Goal: Task Accomplishment & Management: Complete application form

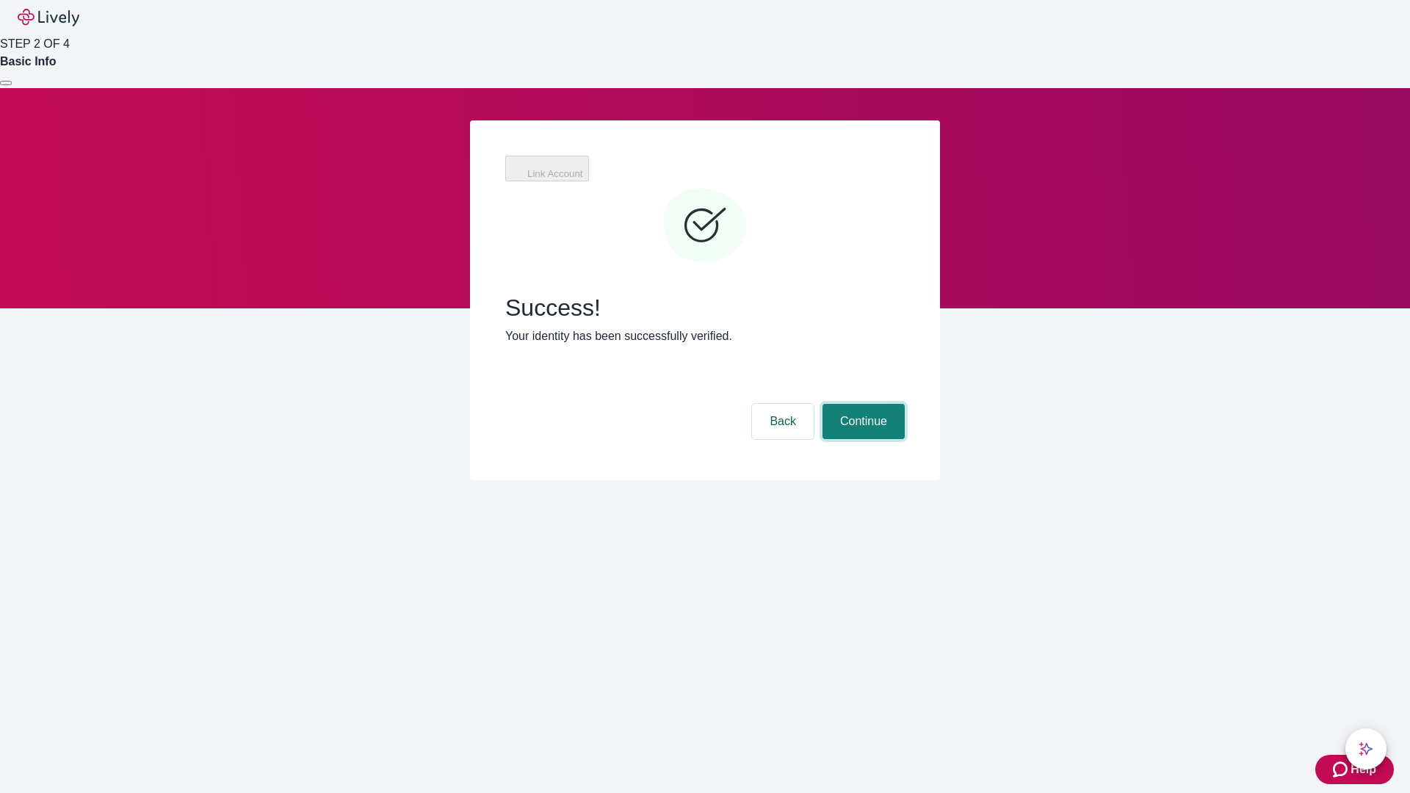
click at [862, 404] on button "Continue" at bounding box center [864, 421] width 82 height 35
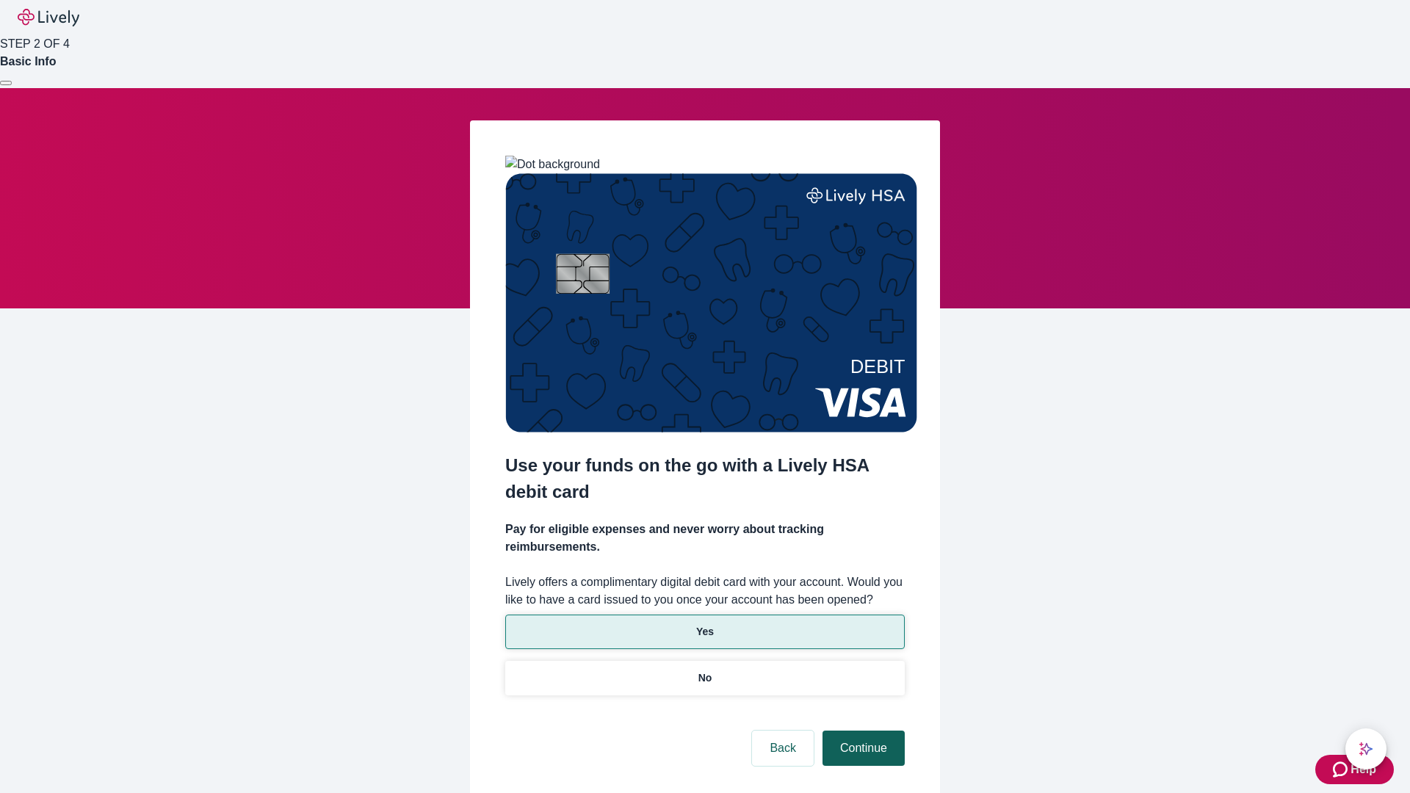
click at [704, 624] on p "Yes" at bounding box center [705, 631] width 18 height 15
click at [862, 731] on button "Continue" at bounding box center [864, 748] width 82 height 35
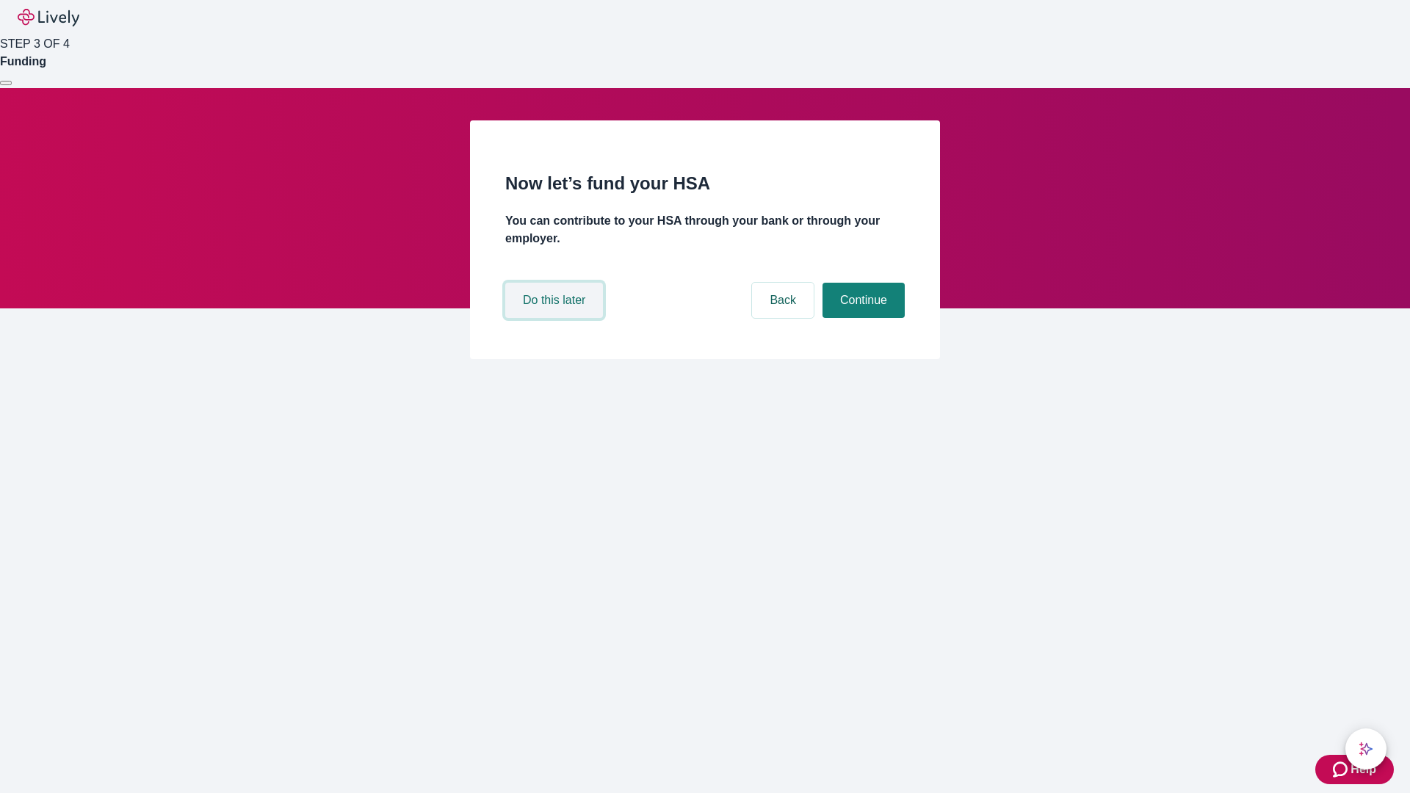
click at [556, 318] on button "Do this later" at bounding box center [554, 300] width 98 height 35
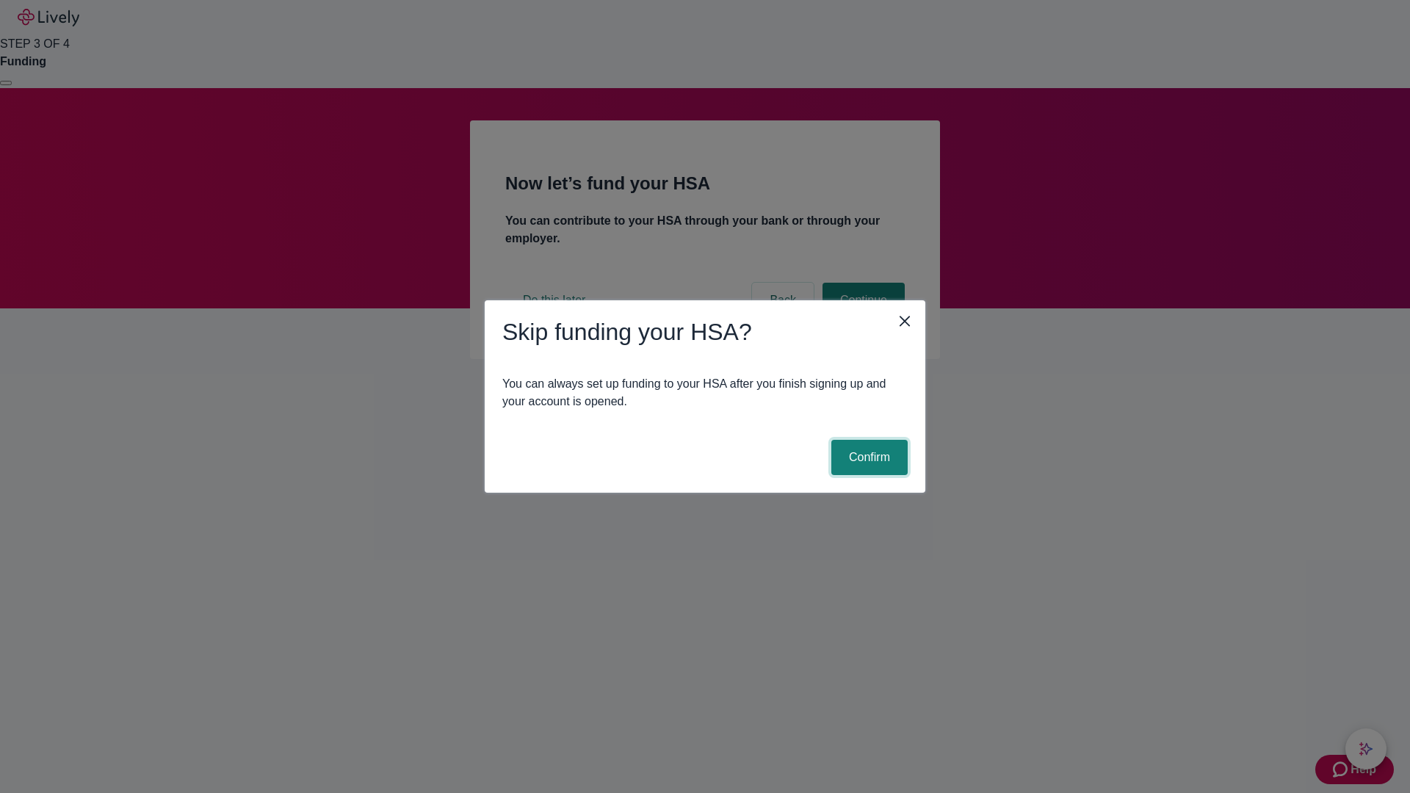
click at [868, 458] on button "Confirm" at bounding box center [870, 457] width 76 height 35
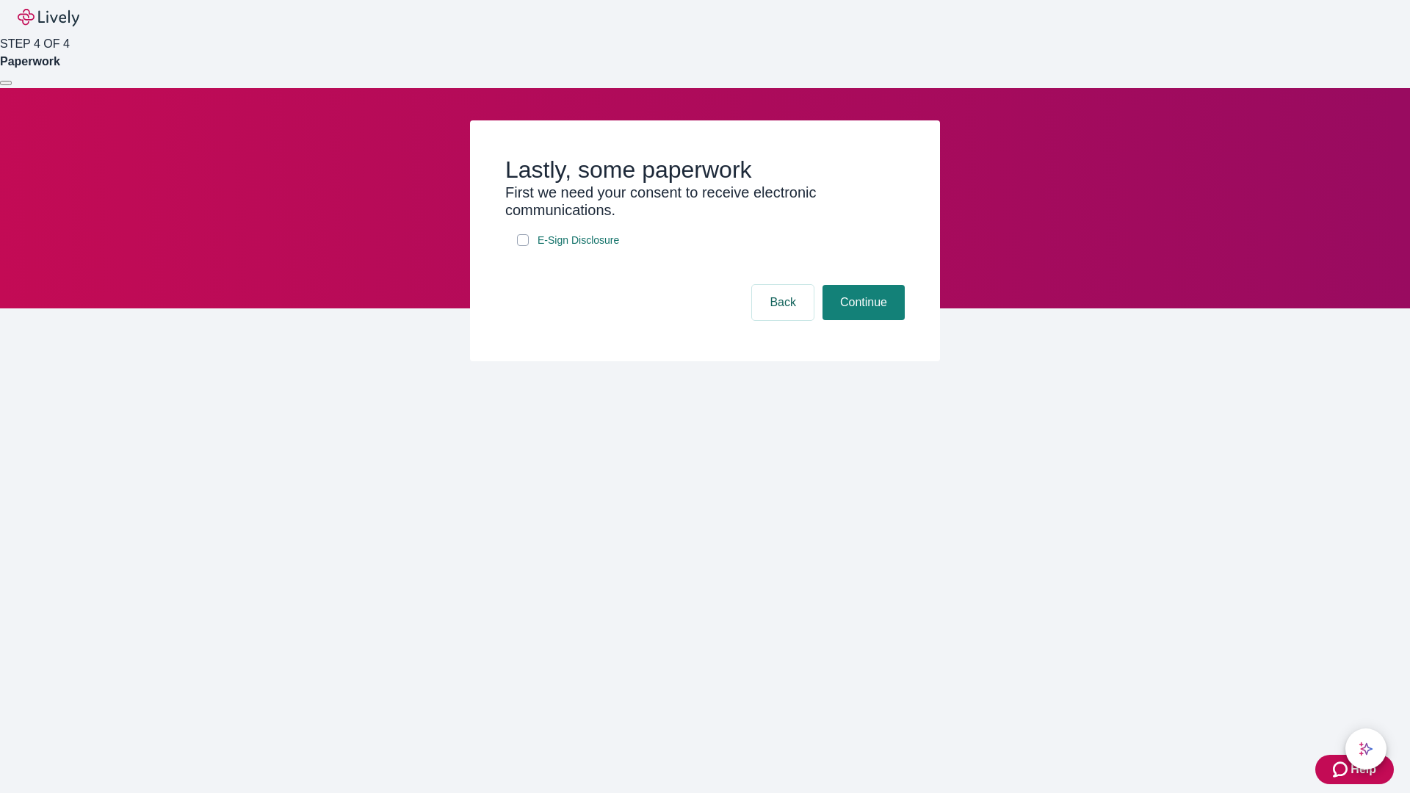
click at [523, 246] on input "E-Sign Disclosure" at bounding box center [523, 240] width 12 height 12
checkbox input "true"
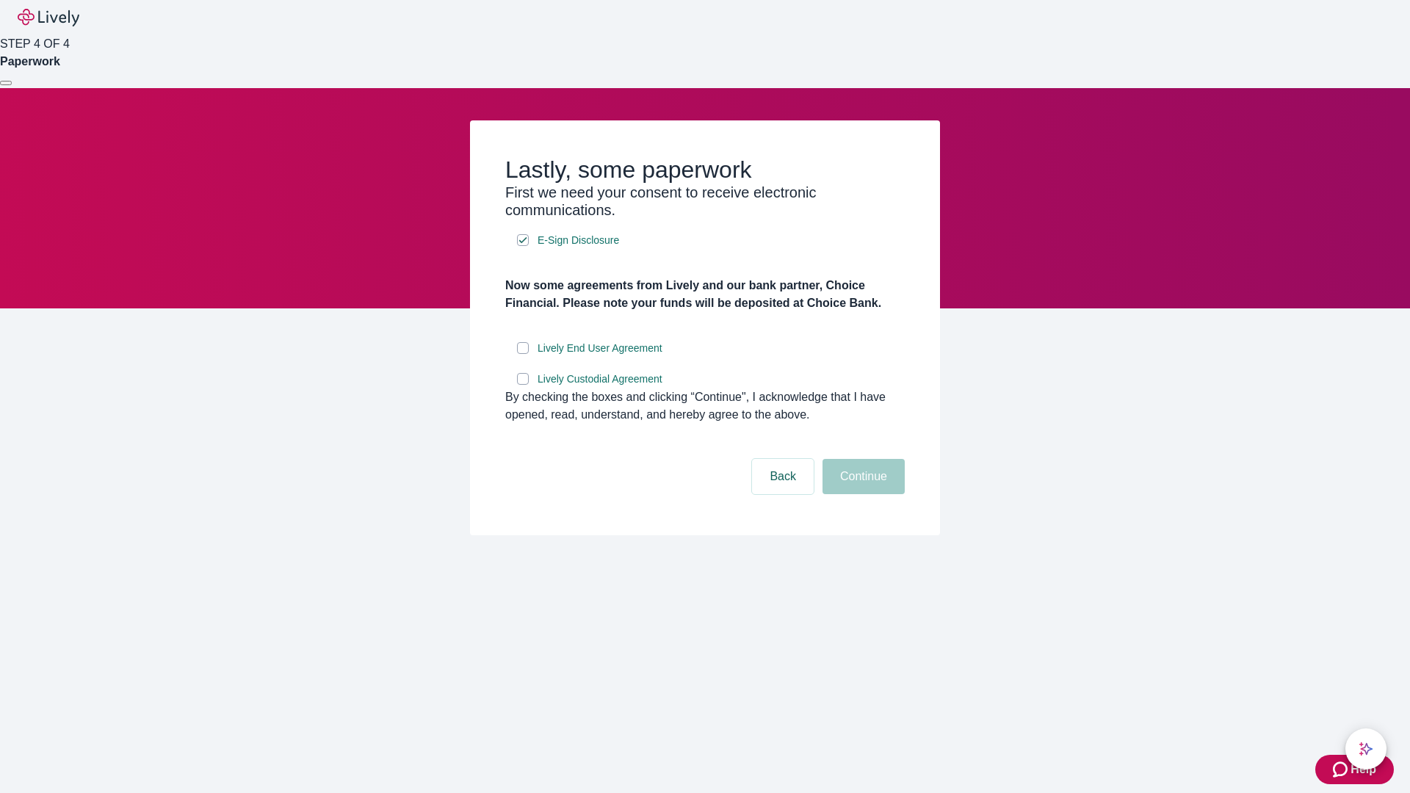
click at [523, 354] on input "Lively End User Agreement" at bounding box center [523, 348] width 12 height 12
checkbox input "true"
click at [523, 385] on input "Lively Custodial Agreement" at bounding box center [523, 379] width 12 height 12
checkbox input "true"
click at [862, 494] on button "Continue" at bounding box center [864, 476] width 82 height 35
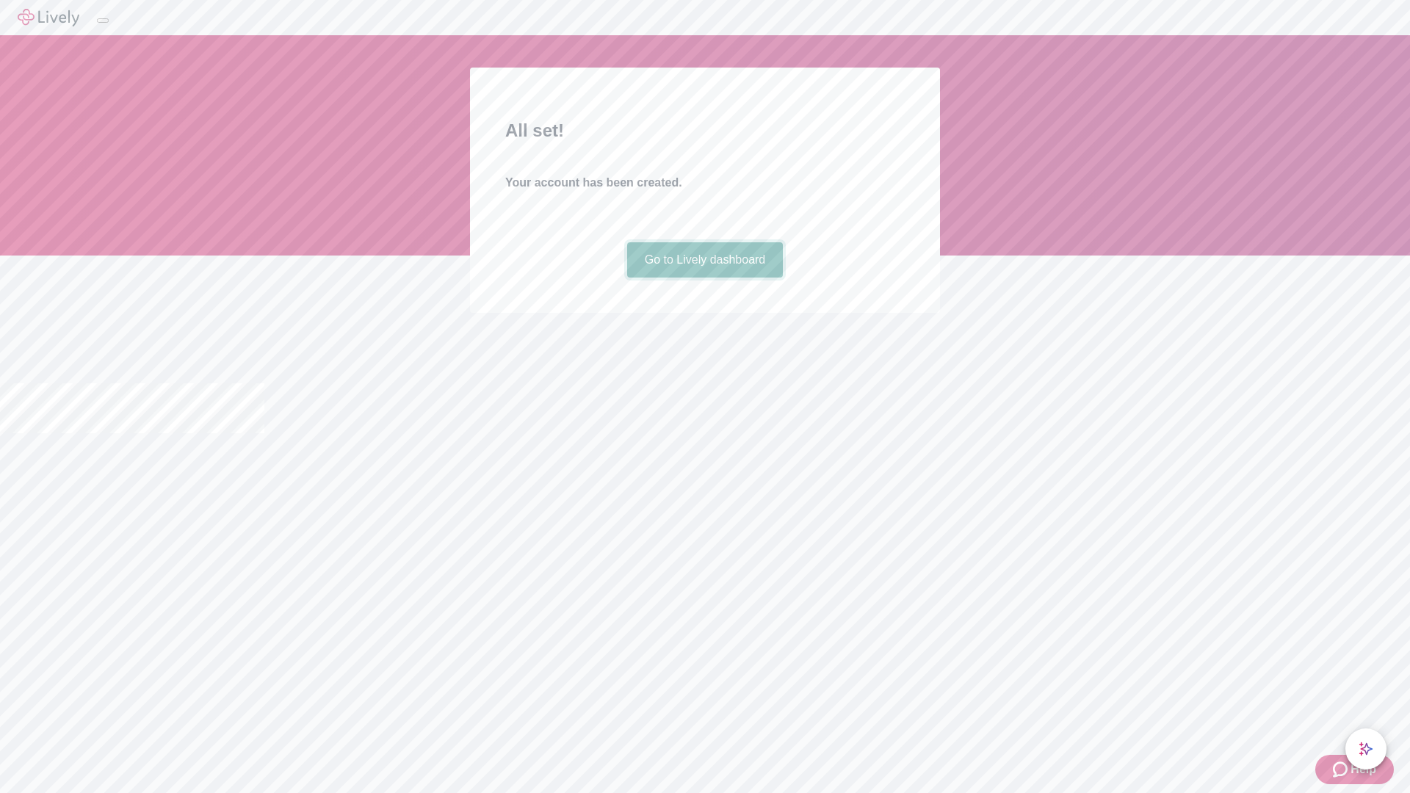
click at [704, 278] on link "Go to Lively dashboard" at bounding box center [705, 259] width 156 height 35
